Goal: Task Accomplishment & Management: Manage account settings

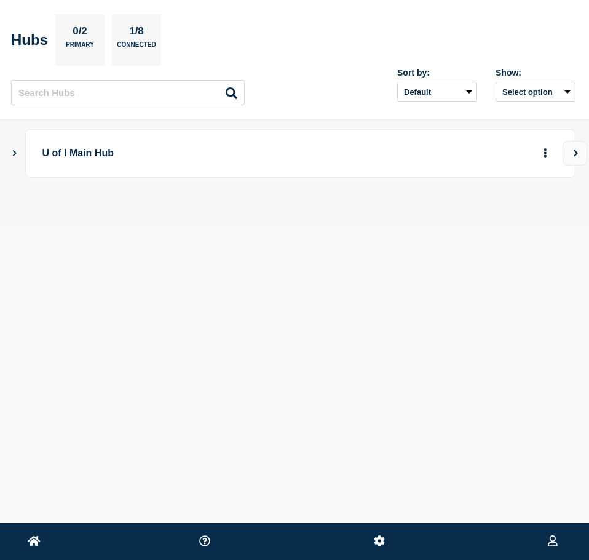
click at [13, 156] on icon "Show Connected Hubs" at bounding box center [14, 152] width 8 height 6
click at [93, 213] on p "[US_STATE]" at bounding box center [273, 214] width 428 height 23
click at [173, 303] on div "Home [GEOGRAPHIC_DATA][US_STATE] [PERSON_NAME] Hubs 0/2 Primary 1/8 Connected S…" at bounding box center [294, 173] width 589 height 346
click at [530, 212] on icon "button" at bounding box center [525, 214] width 9 height 8
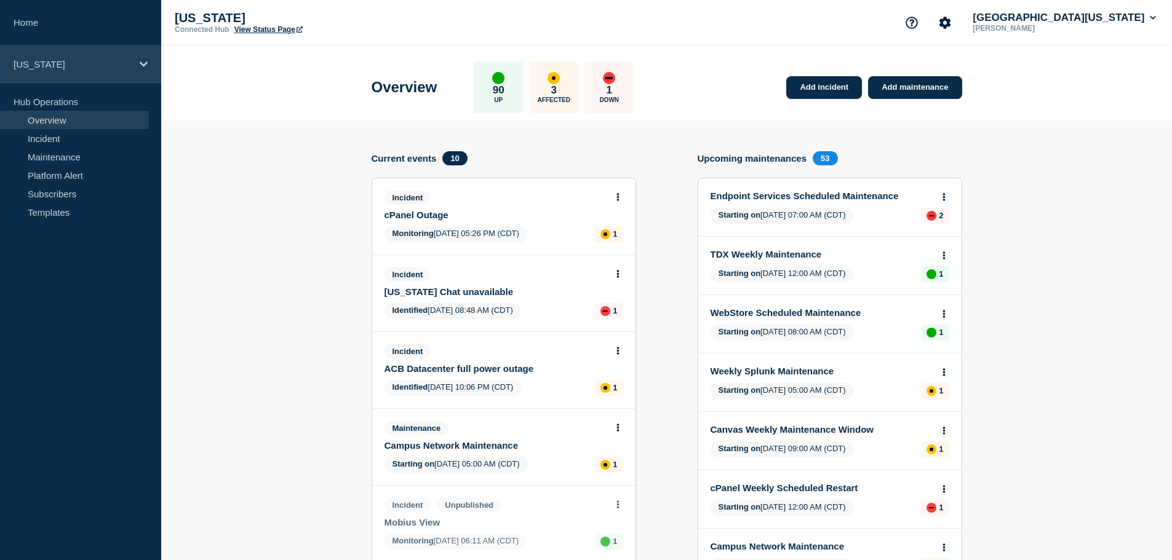
click at [21, 57] on div "[US_STATE]" at bounding box center [80, 65] width 161 height 38
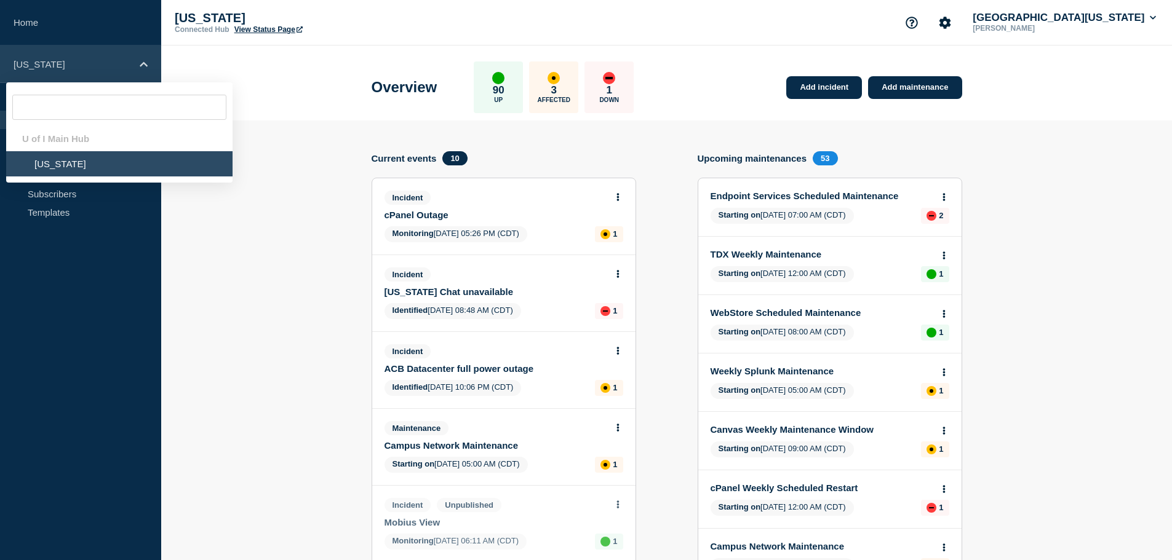
click at [21, 57] on div "[US_STATE]" at bounding box center [80, 65] width 161 height 38
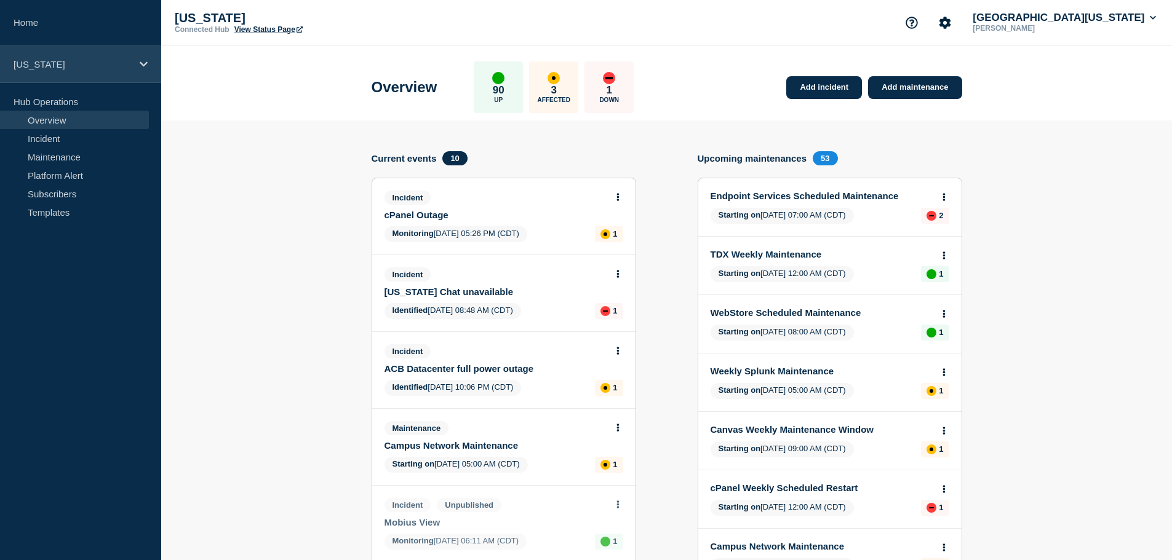
click at [21, 57] on div "[US_STATE]" at bounding box center [80, 65] width 161 height 38
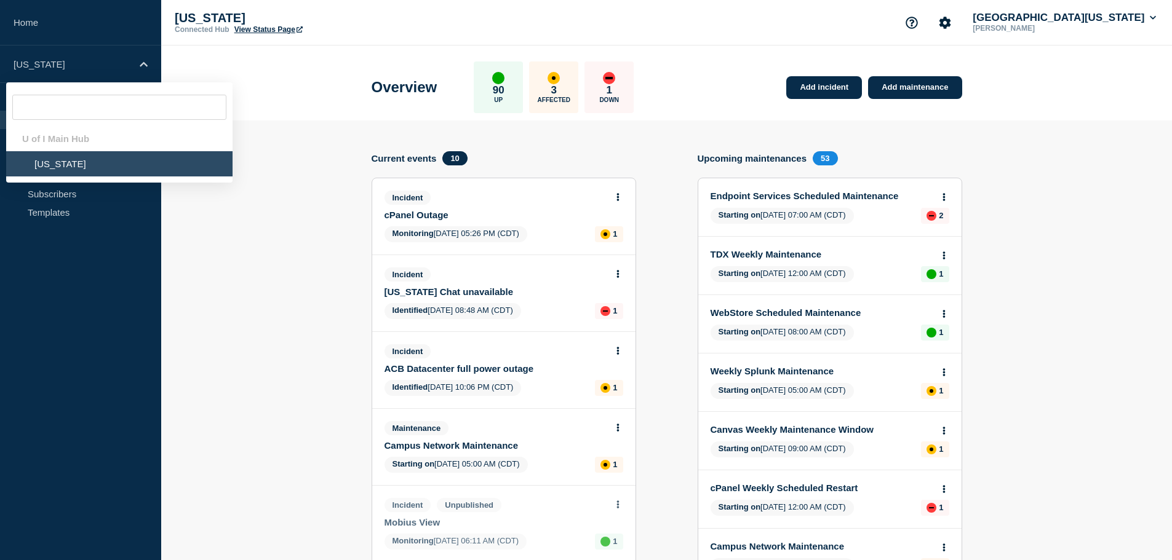
click at [50, 166] on li "[US_STATE]" at bounding box center [119, 163] width 226 height 25
click at [36, 25] on link "Home" at bounding box center [80, 23] width 161 height 46
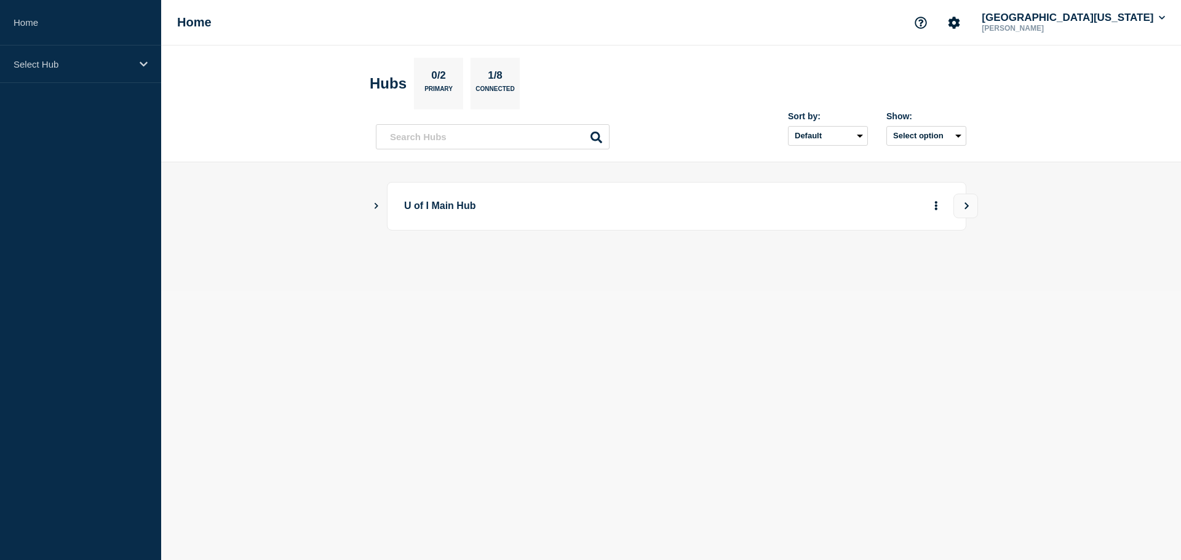
click at [375, 206] on icon "Show Connected Hubs" at bounding box center [376, 205] width 8 height 6
click at [436, 269] on p "[US_STATE]" at bounding box center [517, 268] width 193 height 25
click at [589, 269] on div "down" at bounding box center [732, 268] width 10 height 10
drag, startPoint x: 743, startPoint y: 268, endPoint x: 723, endPoint y: 269, distance: 20.3
click at [589, 268] on div "1" at bounding box center [738, 268] width 39 height 22
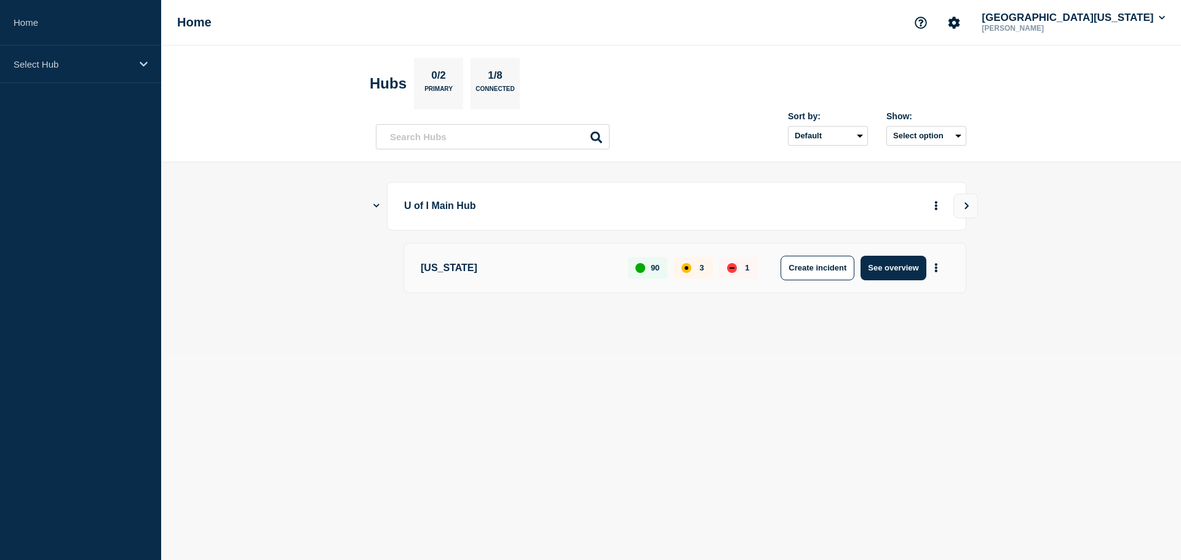
click at [589, 269] on p "3" at bounding box center [701, 267] width 4 height 9
click at [589, 268] on button "See overview" at bounding box center [893, 268] width 65 height 25
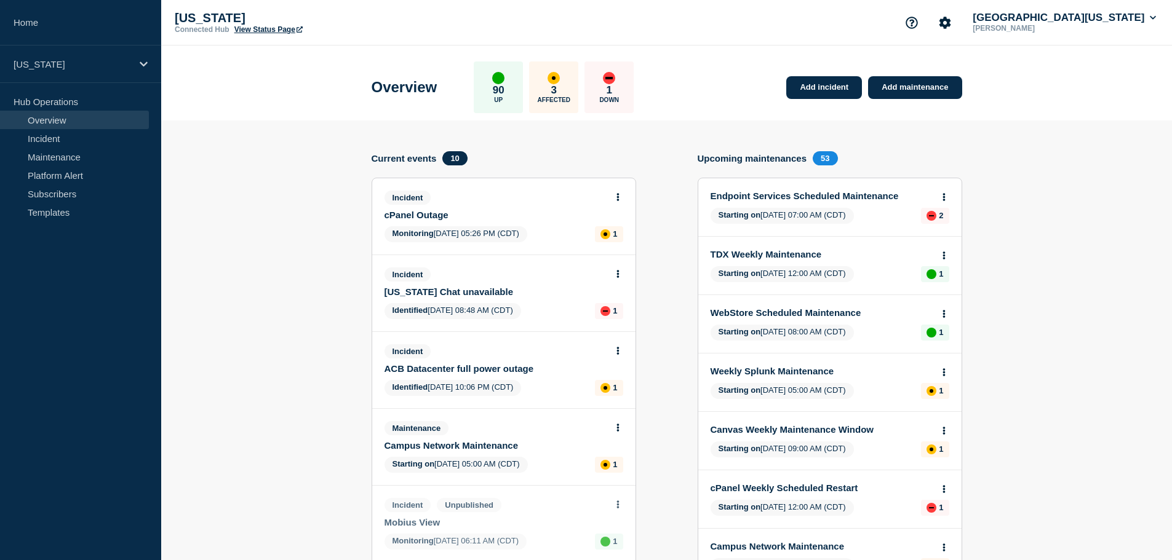
click at [416, 447] on link "Campus Network Maintenance" at bounding box center [495, 445] width 222 height 10
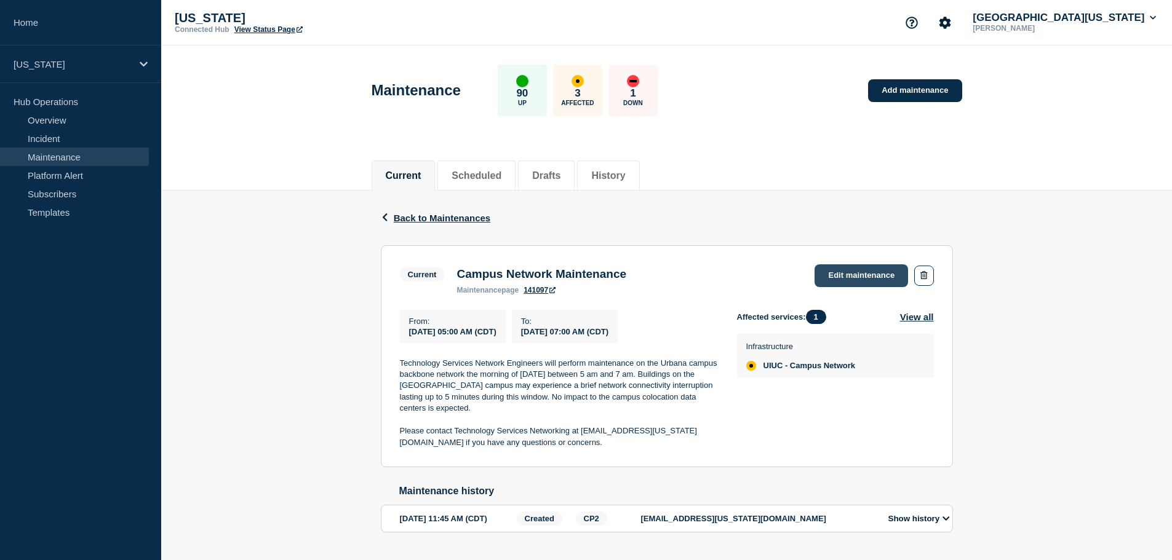
click at [589, 276] on link "Edit maintenance" at bounding box center [861, 276] width 94 height 23
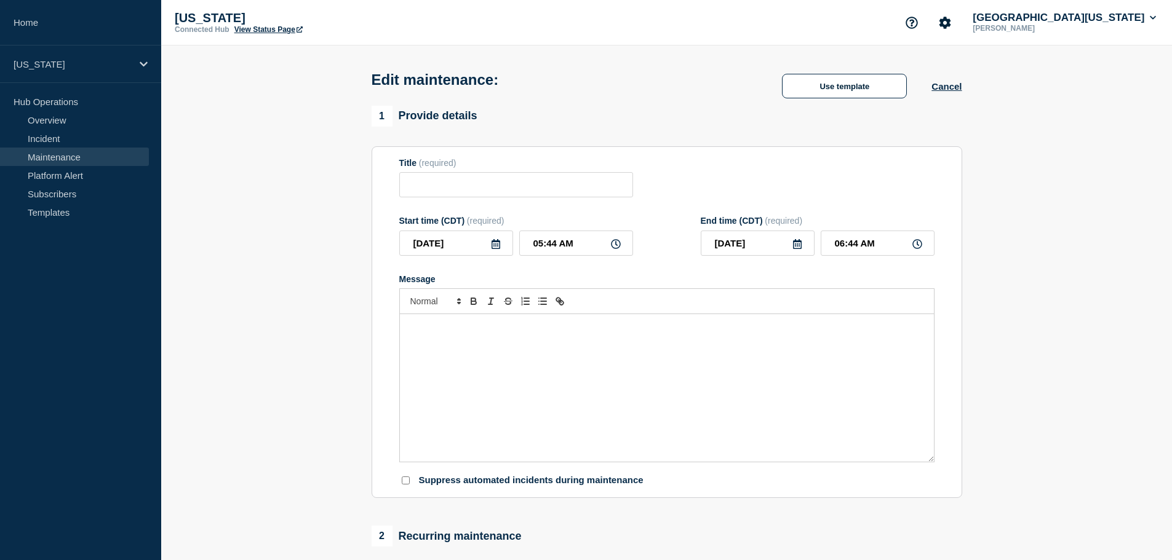
type input "Campus Network Maintenance"
type input "05:00 AM"
type input "07:00 AM"
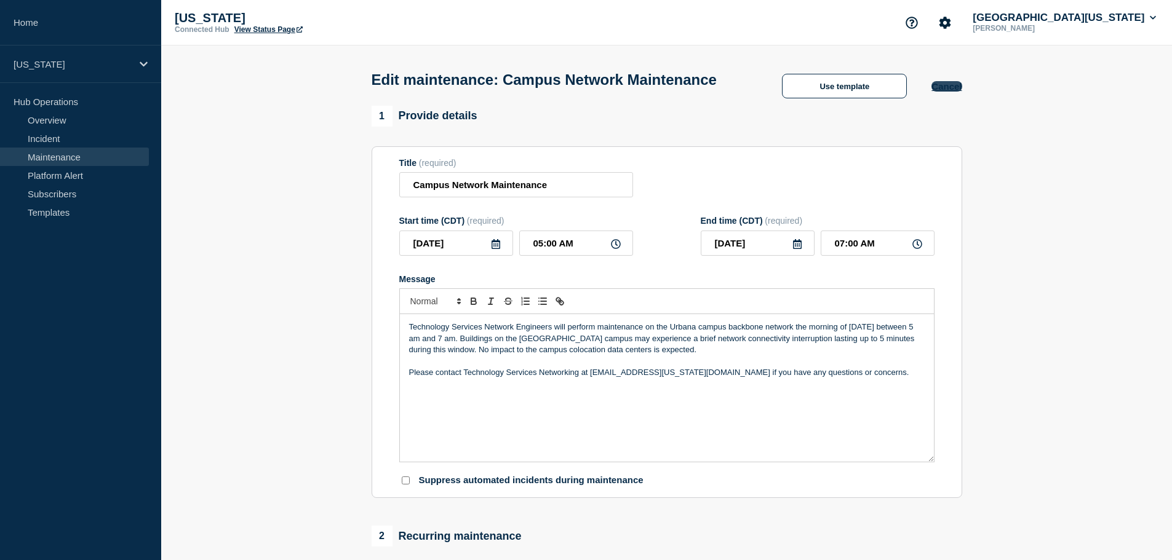
click at [589, 92] on button "Cancel" at bounding box center [946, 86] width 30 height 10
